Goal: Information Seeking & Learning: Stay updated

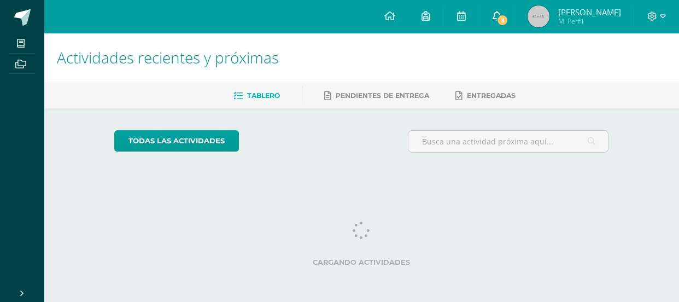
click at [508, 16] on span "3" at bounding box center [502, 20] width 12 height 12
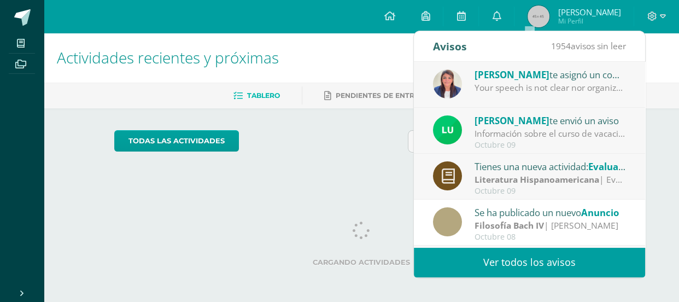
click at [492, 77] on span "[PERSON_NAME]" at bounding box center [512, 74] width 75 height 13
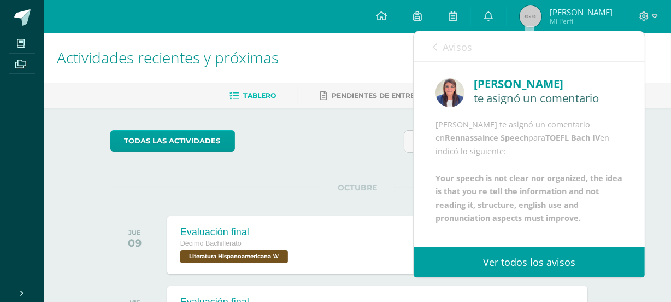
click at [455, 59] on link "Avisos" at bounding box center [452, 46] width 39 height 31
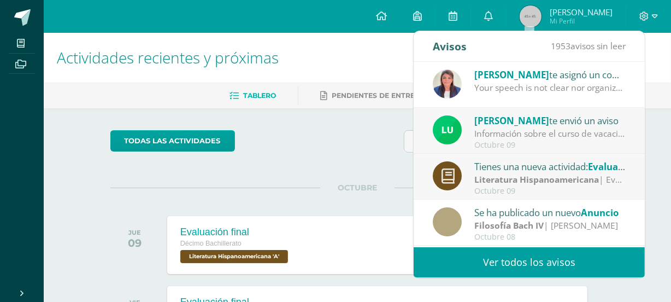
click at [373, 20] on div "Configuración Cerrar sesión [PERSON_NAME] Mi Perfil 3 0 Mis accesos directos Si…" at bounding box center [358, 16] width 628 height 33
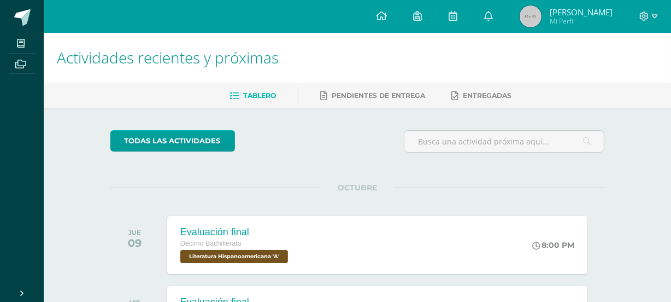
scroll to position [104, 0]
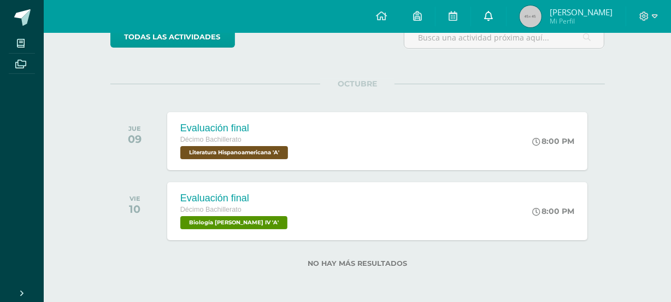
click at [493, 13] on icon at bounding box center [488, 16] width 9 height 10
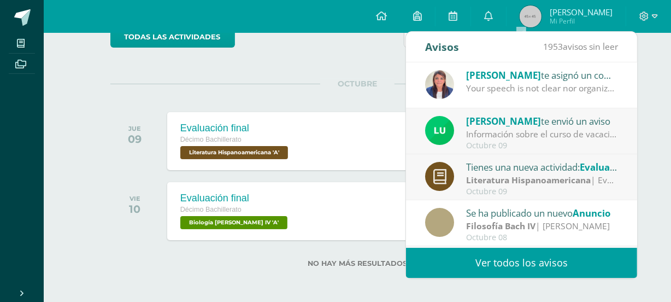
click at [547, 131] on div "Información sobre el curso de vacaciones: Buen día estimada comunidad. Esperamo…" at bounding box center [542, 134] width 152 height 13
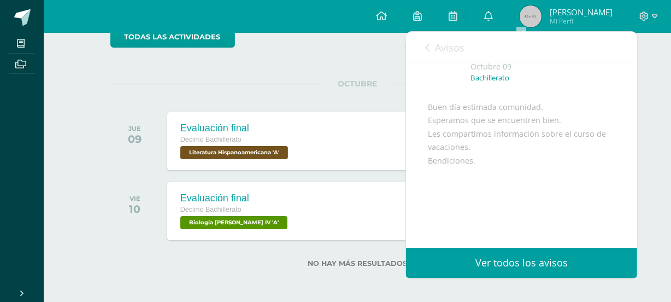
scroll to position [71, 0]
click at [438, 49] on span "Avisos" at bounding box center [450, 47] width 30 height 13
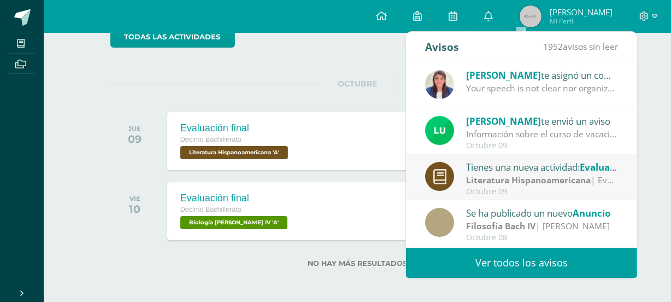
click at [493, 83] on div "Your speech is not clear nor organized, the idea is that you re tell the inform…" at bounding box center [542, 88] width 152 height 13
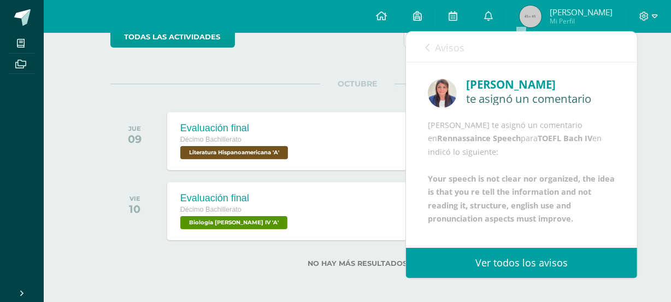
scroll to position [42, 0]
click at [455, 43] on span "Avisos" at bounding box center [450, 47] width 30 height 13
